Goal: Task Accomplishment & Management: Use online tool/utility

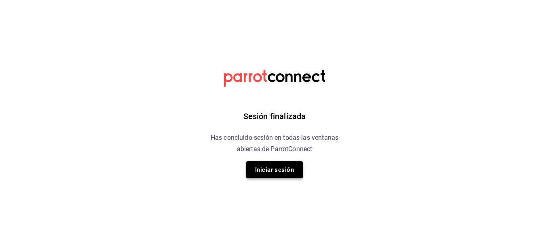
click at [278, 167] on button "Iniciar sesión" at bounding box center [274, 169] width 57 height 17
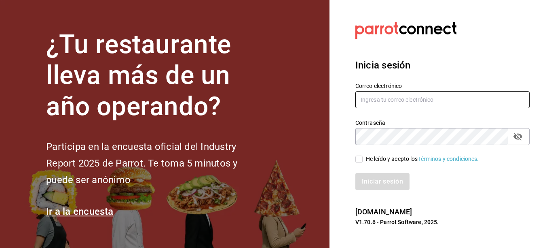
type input "[EMAIL_ADDRESS][DOMAIN_NAME]"
drag, startPoint x: 359, startPoint y: 159, endPoint x: 364, endPoint y: 170, distance: 11.9
click at [359, 159] on input "He leído y acepto los Términos y condiciones." at bounding box center [359, 158] width 7 height 7
checkbox input "true"
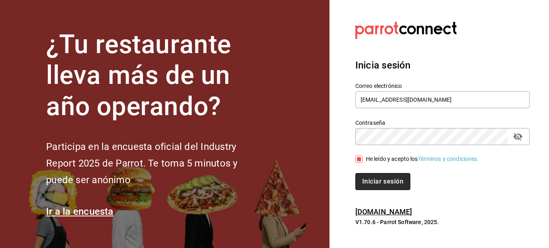
click at [375, 181] on button "Iniciar sesión" at bounding box center [383, 181] width 55 height 17
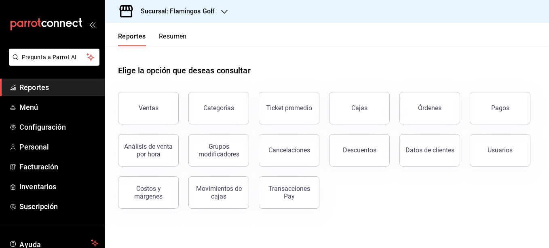
click at [222, 10] on icon "button" at bounding box center [224, 12] width 6 height 4
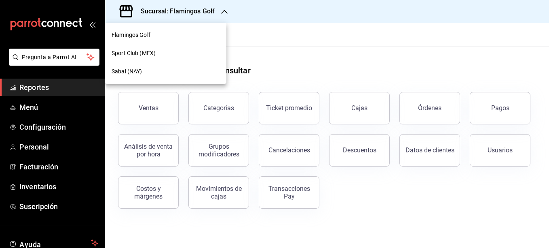
click at [133, 70] on span "Sabal (NAY)" at bounding box center [127, 71] width 30 height 8
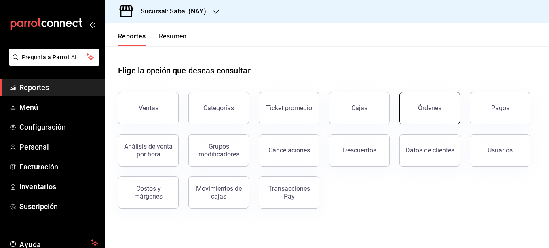
click at [420, 112] on button "Órdenes" at bounding box center [430, 108] width 61 height 32
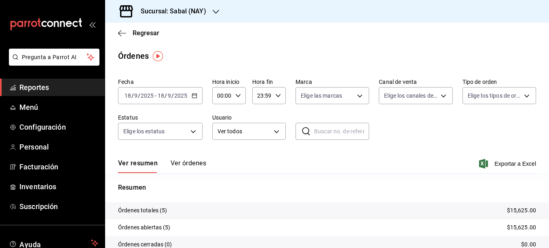
click at [193, 95] on icon "button" at bounding box center [195, 96] width 6 height 6
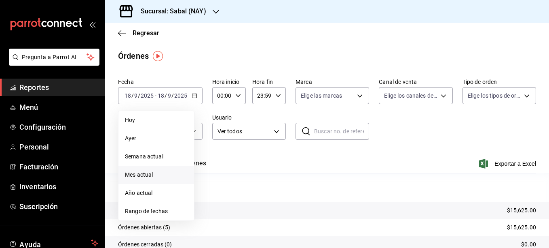
click at [139, 175] on span "Mes actual" at bounding box center [156, 174] width 63 height 8
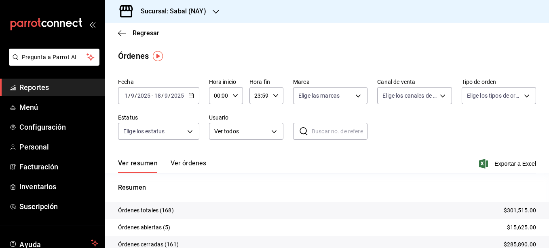
click at [191, 95] on \(Stroke\) "button" at bounding box center [191, 95] width 4 height 0
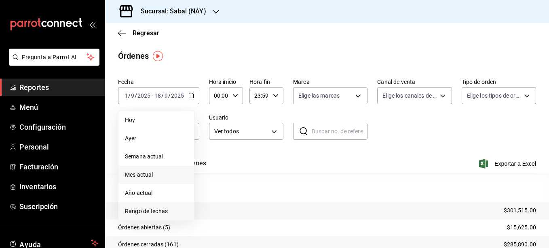
click at [144, 209] on span "Rango de fechas" at bounding box center [156, 211] width 63 height 8
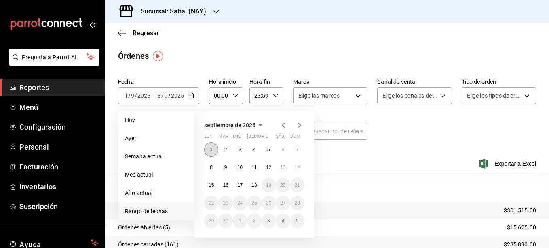
click at [208, 146] on button "1" at bounding box center [211, 149] width 14 height 15
click at [243, 184] on abbr "17" at bounding box center [239, 185] width 5 height 6
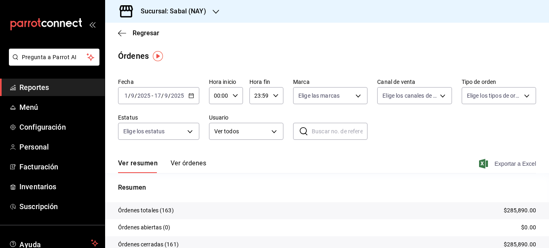
click at [497, 163] on span "Exportar a Excel" at bounding box center [508, 164] width 55 height 10
